Goal: Transaction & Acquisition: Register for event/course

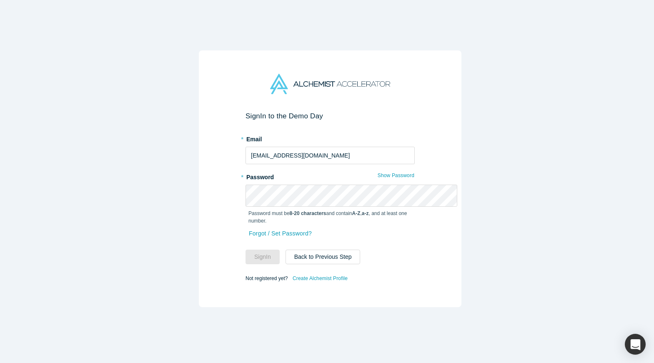
click at [385, 208] on div "Password must be 8-20 characters and contain A-Z , a-z , and at least one numbe…" at bounding box center [329, 216] width 169 height 18
